Goal: Task Accomplishment & Management: Manage account settings

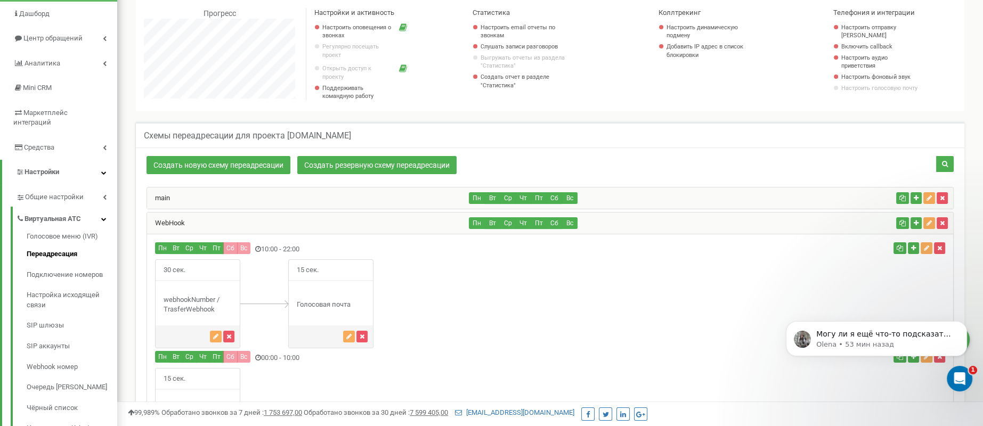
scroll to position [112, 0]
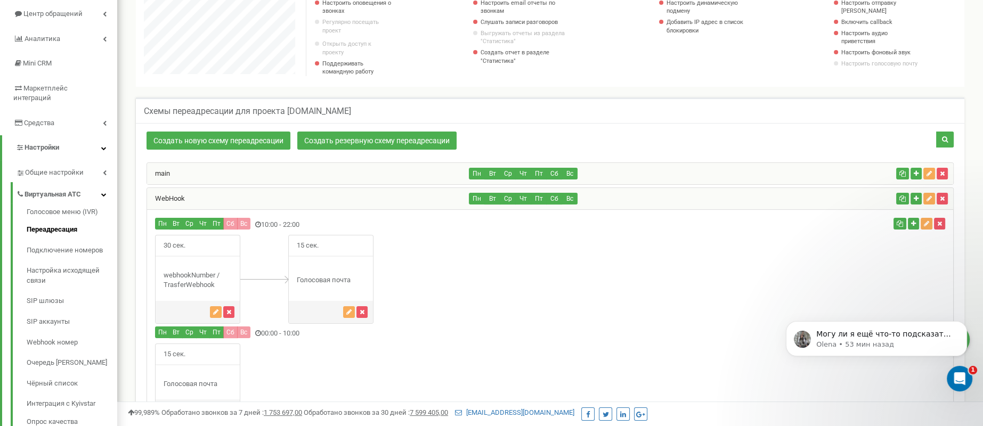
click at [171, 177] on div "main" at bounding box center [308, 173] width 322 height 21
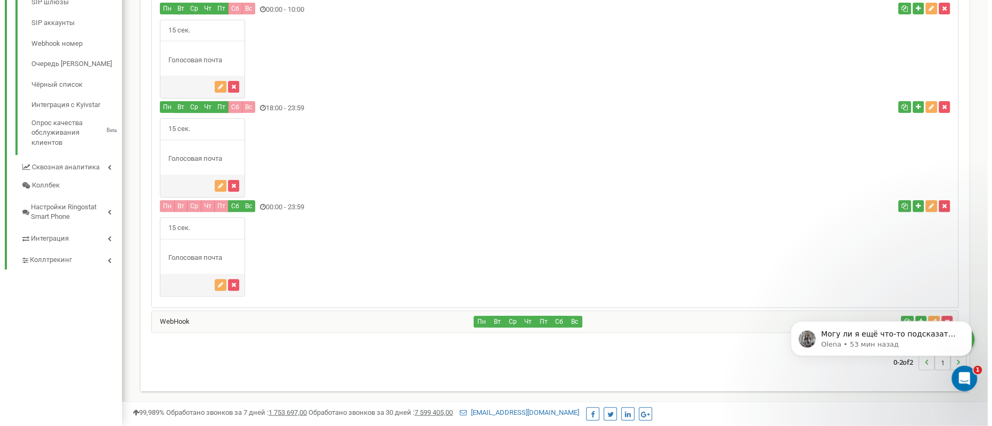
scroll to position [414, 0]
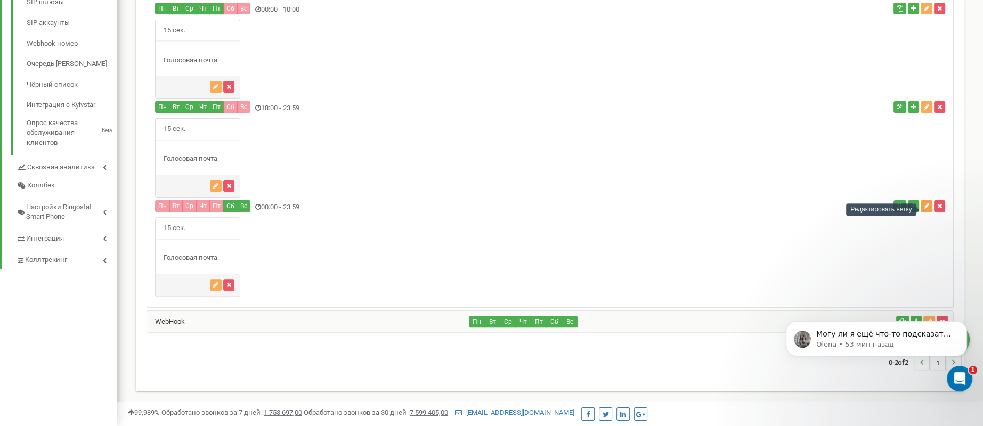
click at [924, 208] on icon "button" at bounding box center [926, 206] width 5 height 6
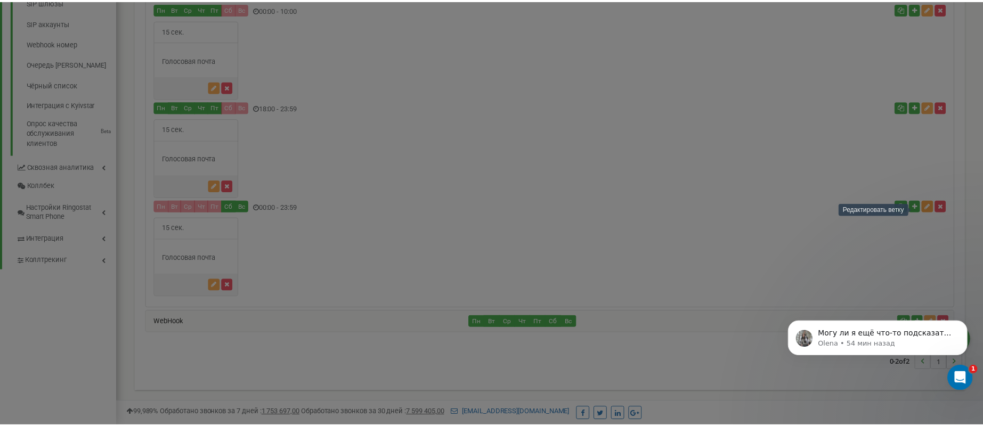
scroll to position [839, 874]
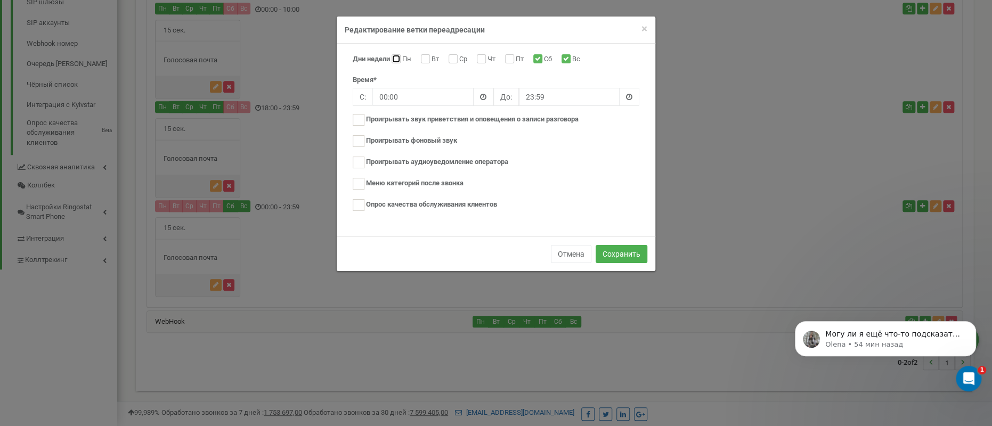
click at [396, 60] on input "Пн" at bounding box center [394, 59] width 7 height 7
checkbox input "true"
click at [428, 59] on input "Вт" at bounding box center [424, 59] width 7 height 7
click at [428, 60] on input "Вт" at bounding box center [424, 59] width 7 height 7
checkbox input "false"
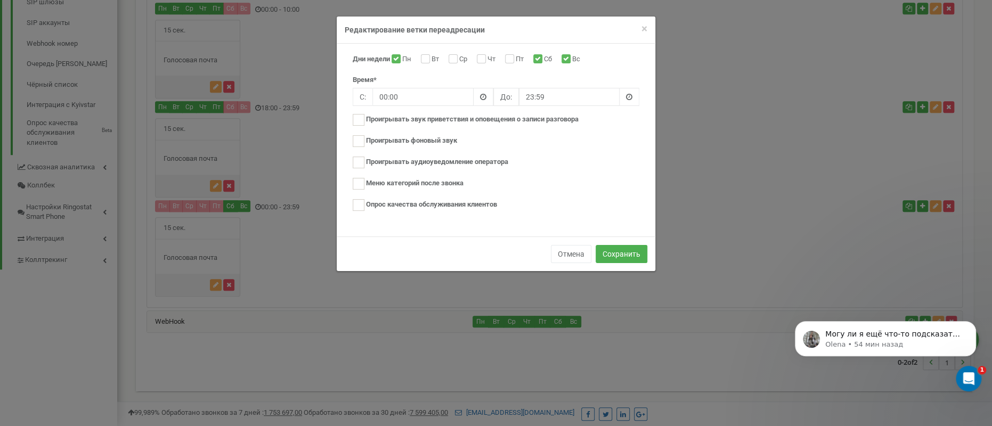
click at [402, 58] on label "Пн" at bounding box center [408, 59] width 12 height 11
click at [398, 58] on input "Пн" at bounding box center [394, 59] width 7 height 7
checkbox input "false"
click at [576, 248] on button "Отмена" at bounding box center [571, 254] width 40 height 18
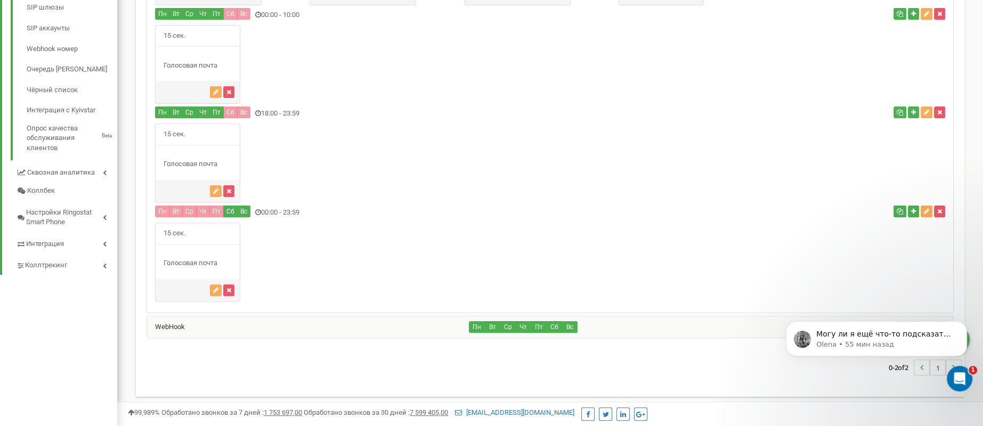
scroll to position [414, 0]
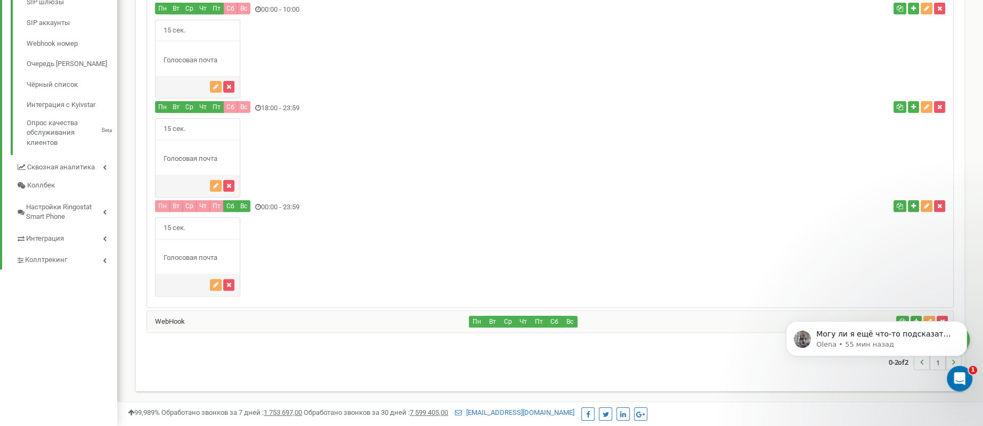
click at [218, 318] on div "WebHook" at bounding box center [308, 321] width 322 height 21
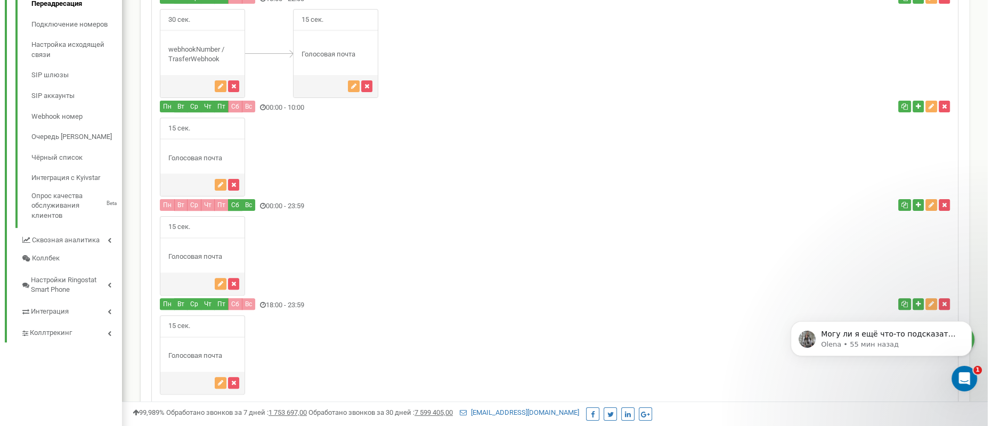
scroll to position [358, 0]
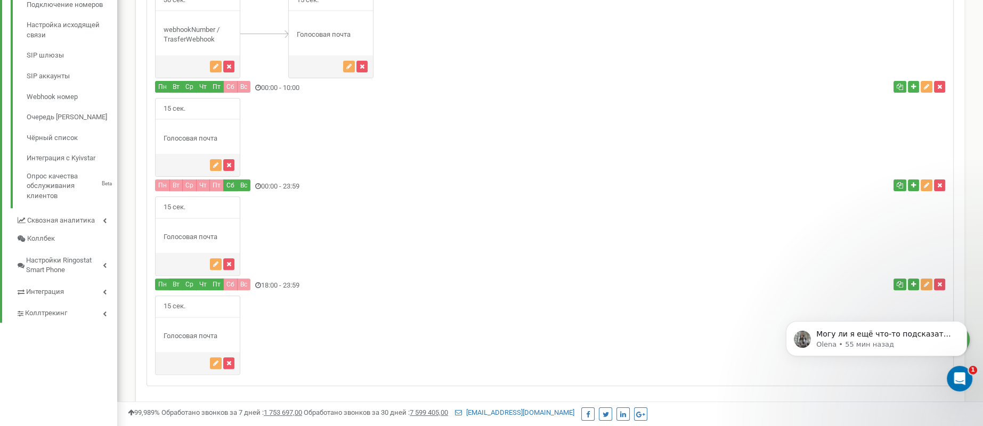
click at [265, 289] on div "Пн Вт Ср" at bounding box center [415, 286] width 537 height 14
click at [264, 287] on div "Пн Вт Ср" at bounding box center [415, 286] width 537 height 14
click at [921, 303] on html "Могу ли я ещё что-то подсказать вам ? [GEOGRAPHIC_DATA] • 55 мин назад" at bounding box center [876, 301] width 213 height 4
click at [927, 288] on icon "button" at bounding box center [926, 284] width 5 height 6
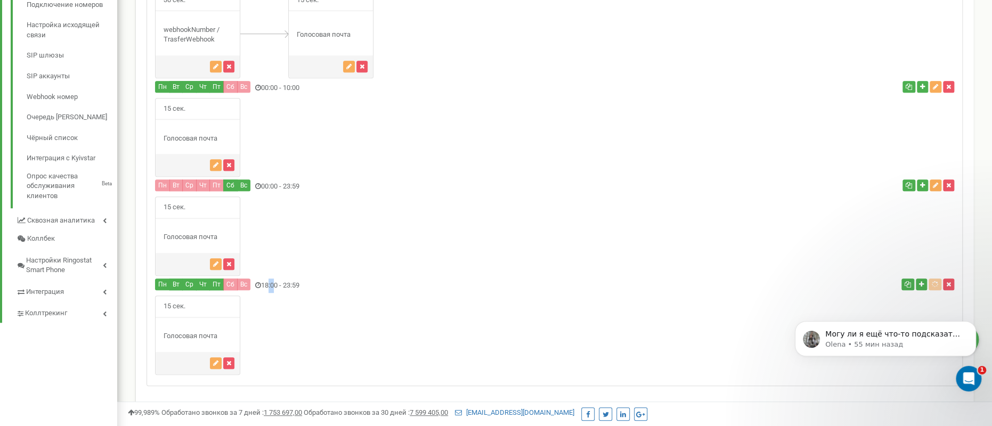
scroll to position [839, 874]
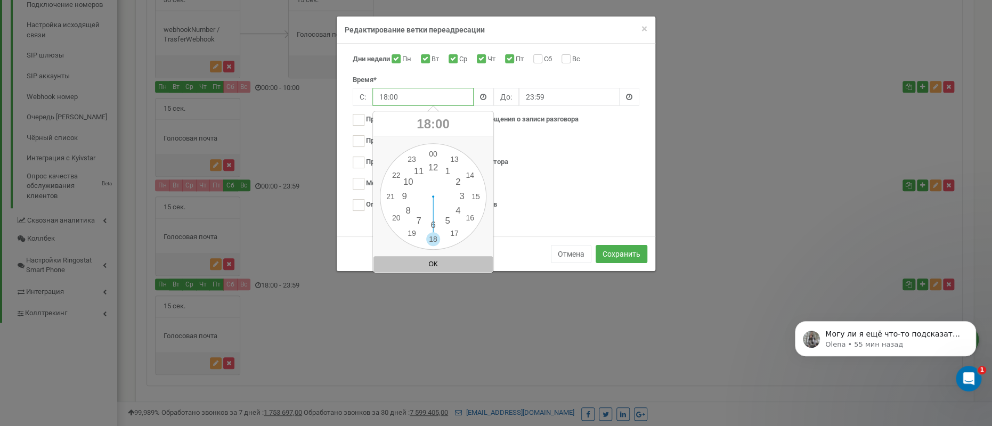
drag, startPoint x: 387, startPoint y: 99, endPoint x: 358, endPoint y: 99, distance: 29.3
click at [372, 99] on input "18:00" at bounding box center [422, 97] width 101 height 18
type input "23:00"
click at [616, 250] on button "Сохранить" at bounding box center [621, 254] width 52 height 18
